Goal: Information Seeking & Learning: Learn about a topic

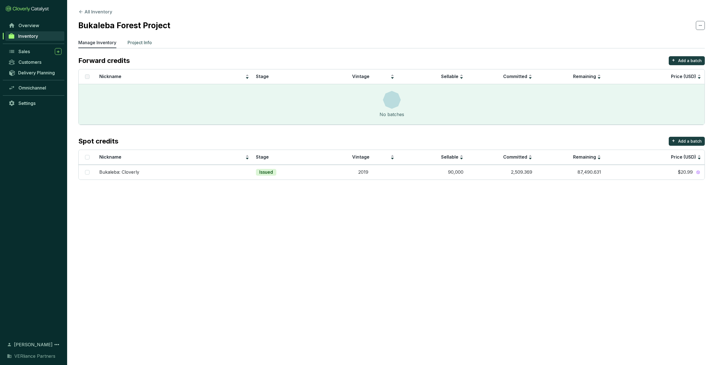
click at [136, 43] on p "Project Info" at bounding box center [140, 42] width 24 height 7
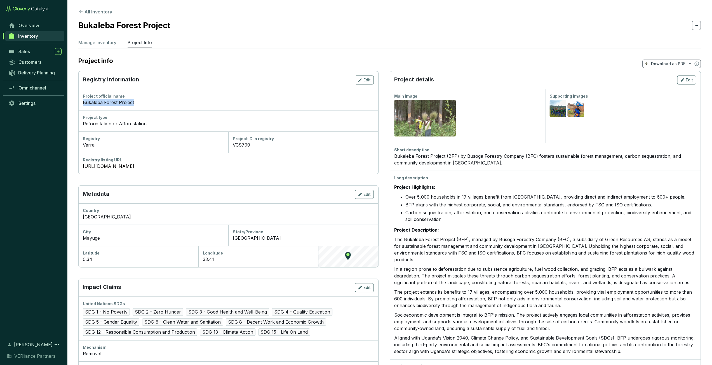
drag, startPoint x: 138, startPoint y: 103, endPoint x: 82, endPoint y: 101, distance: 56.5
click at [82, 101] on div "Project official name Bukaleba Forest Project" at bounding box center [228, 99] width 300 height 21
copy div "Bukaleba Forest Project"
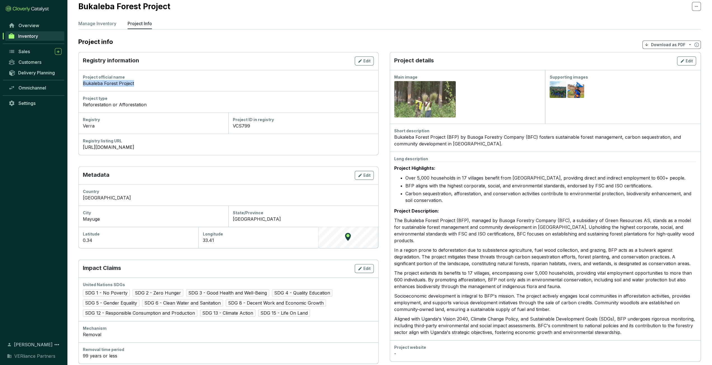
scroll to position [28, 0]
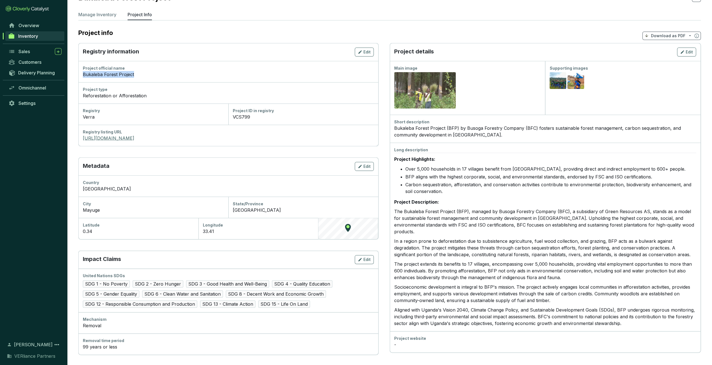
click at [134, 139] on link "https://registry.verra.org/app/projectDetail/VCS/799" at bounding box center [228, 138] width 291 height 7
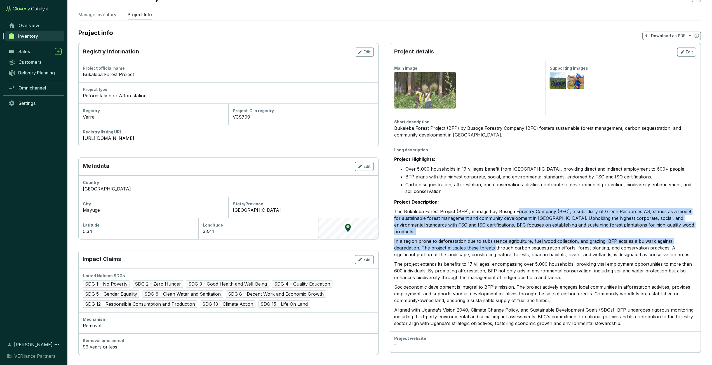
drag, startPoint x: 516, startPoint y: 211, endPoint x: 496, endPoint y: 241, distance: 36.2
click at [496, 241] on div "Project Highlights: Over 5,000 households in 17 villages benefit from BFP, prov…" at bounding box center [545, 240] width 302 height 174
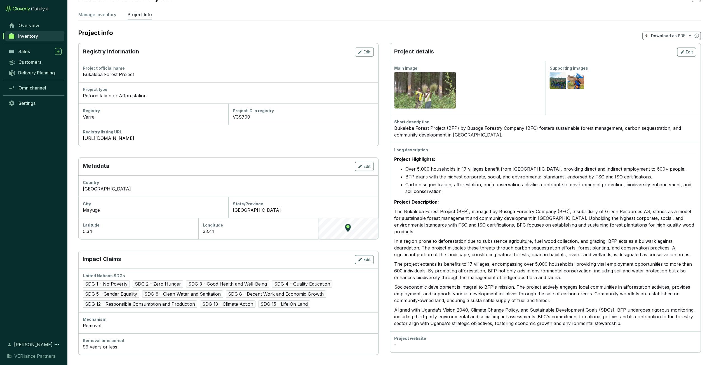
click at [427, 202] on strong "Project Description:" at bounding box center [416, 202] width 45 height 6
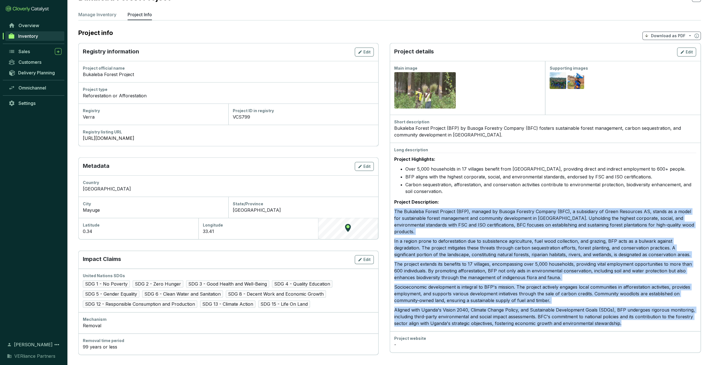
drag, startPoint x: 394, startPoint y: 212, endPoint x: 623, endPoint y: 318, distance: 252.2
click at [623, 318] on div "Long description Project Highlights: Over 5,000 households in 17 villages benef…" at bounding box center [545, 237] width 311 height 189
copy div "The Bukaleba Forest Project (BFP), managed by Busoga Forestry Company (BFC), a …"
